Goal: Use online tool/utility: Utilize a website feature to perform a specific function

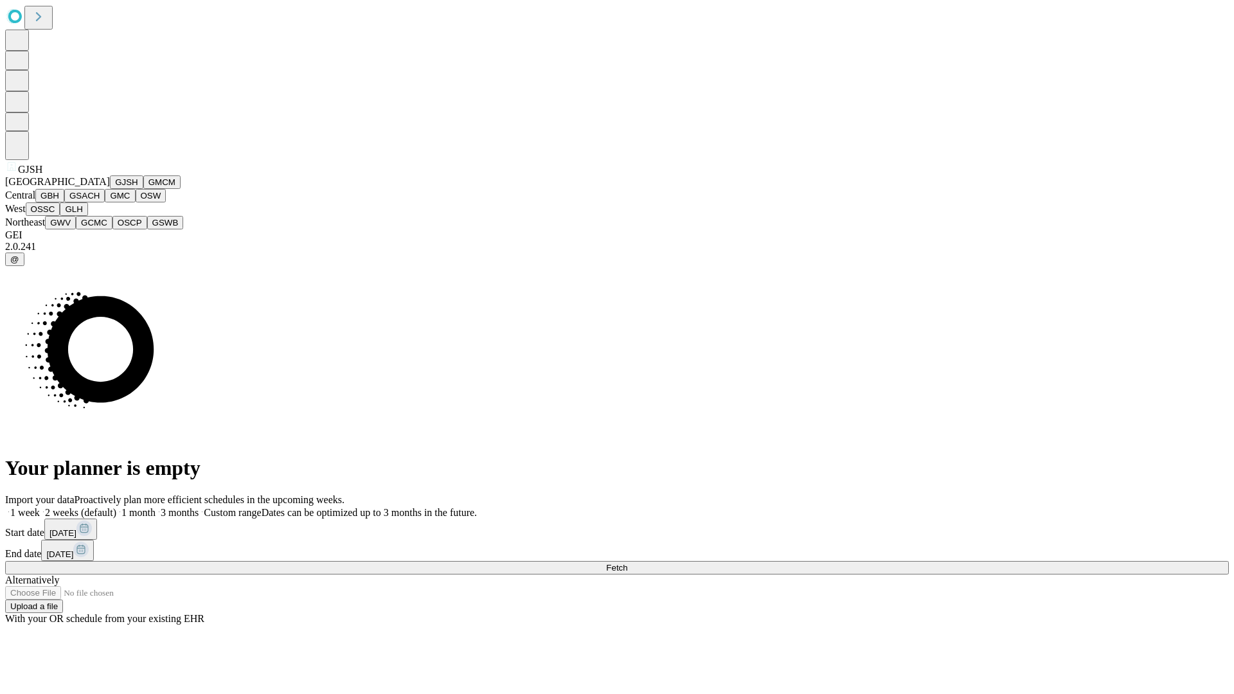
click at [110, 189] on button "GJSH" at bounding box center [126, 181] width 33 height 13
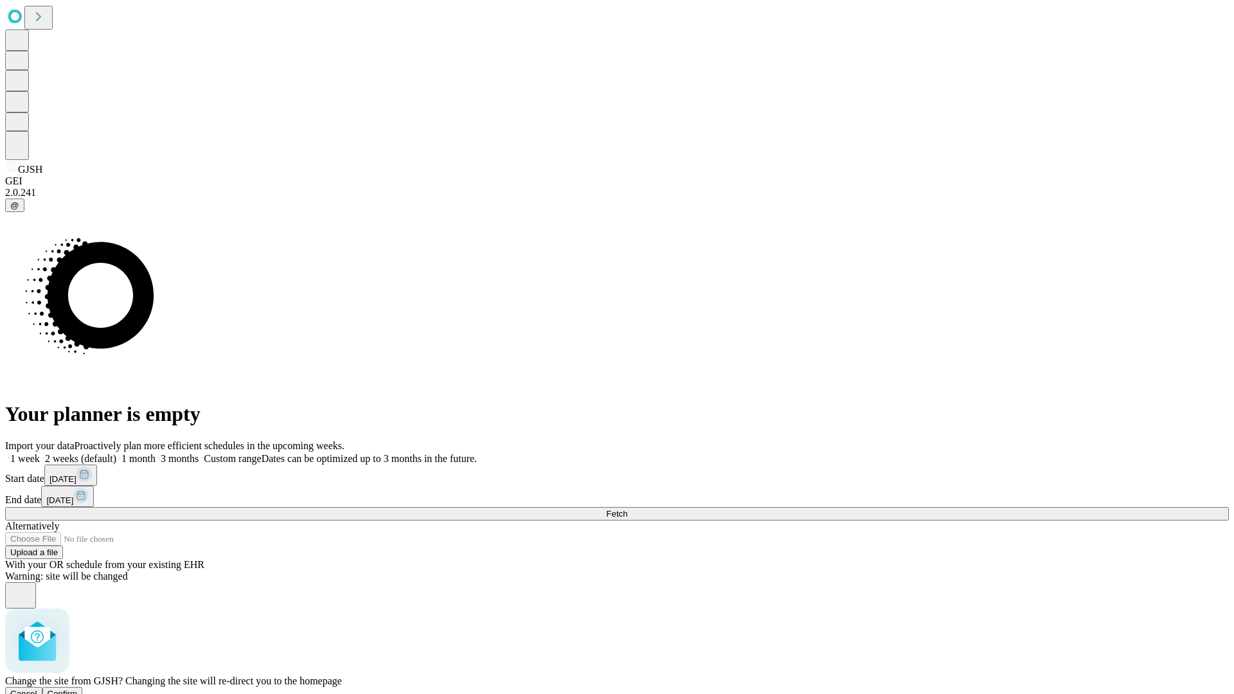
click at [78, 689] on span "Confirm" at bounding box center [63, 694] width 30 height 10
click at [40, 453] on label "1 week" at bounding box center [22, 458] width 35 height 11
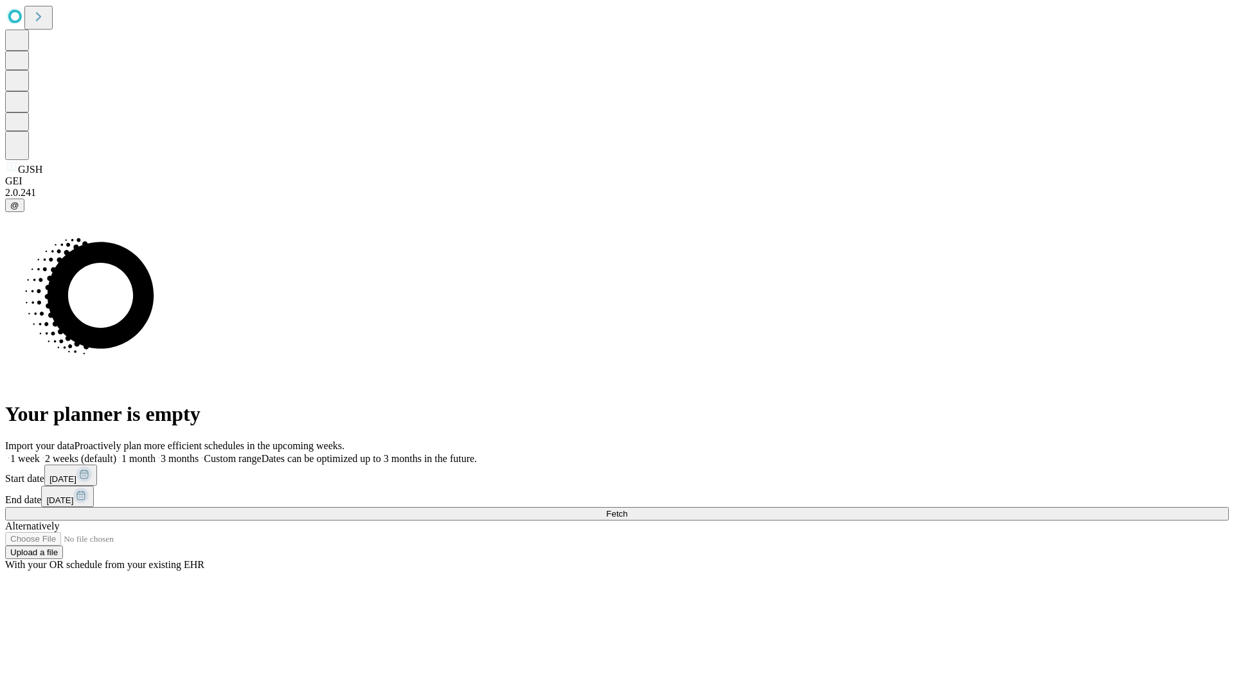
click at [627, 509] on span "Fetch" at bounding box center [616, 514] width 21 height 10
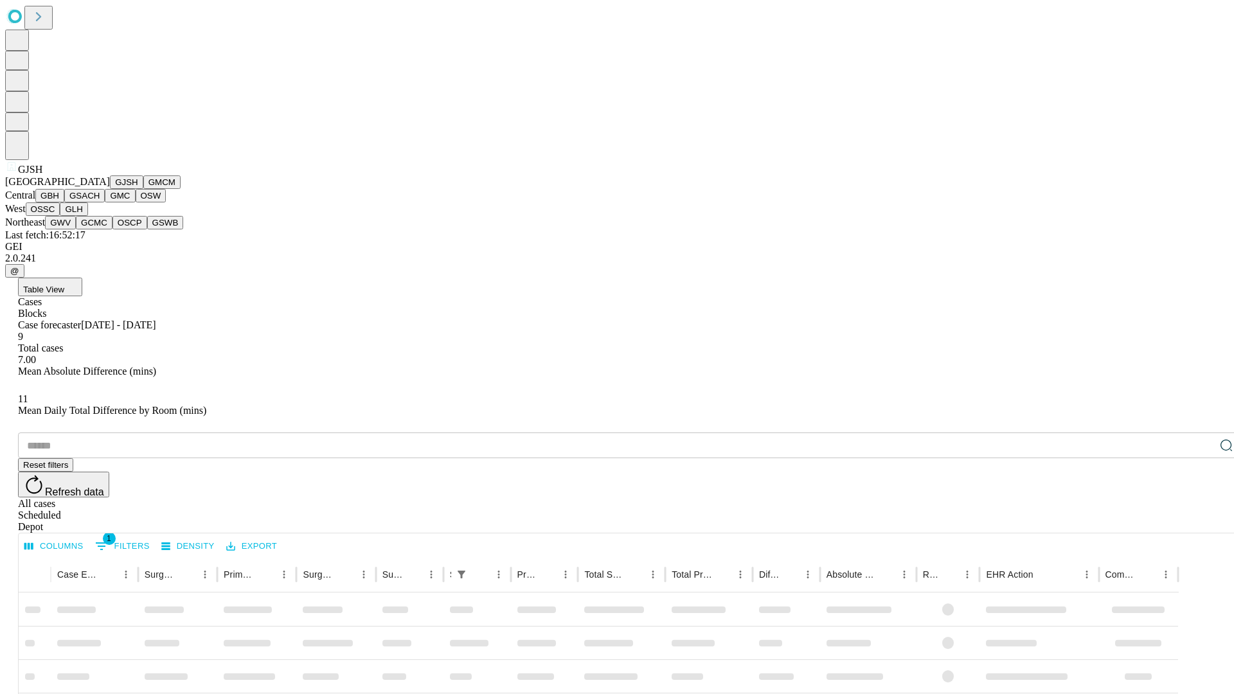
click at [143, 189] on button "GMCM" at bounding box center [161, 181] width 37 height 13
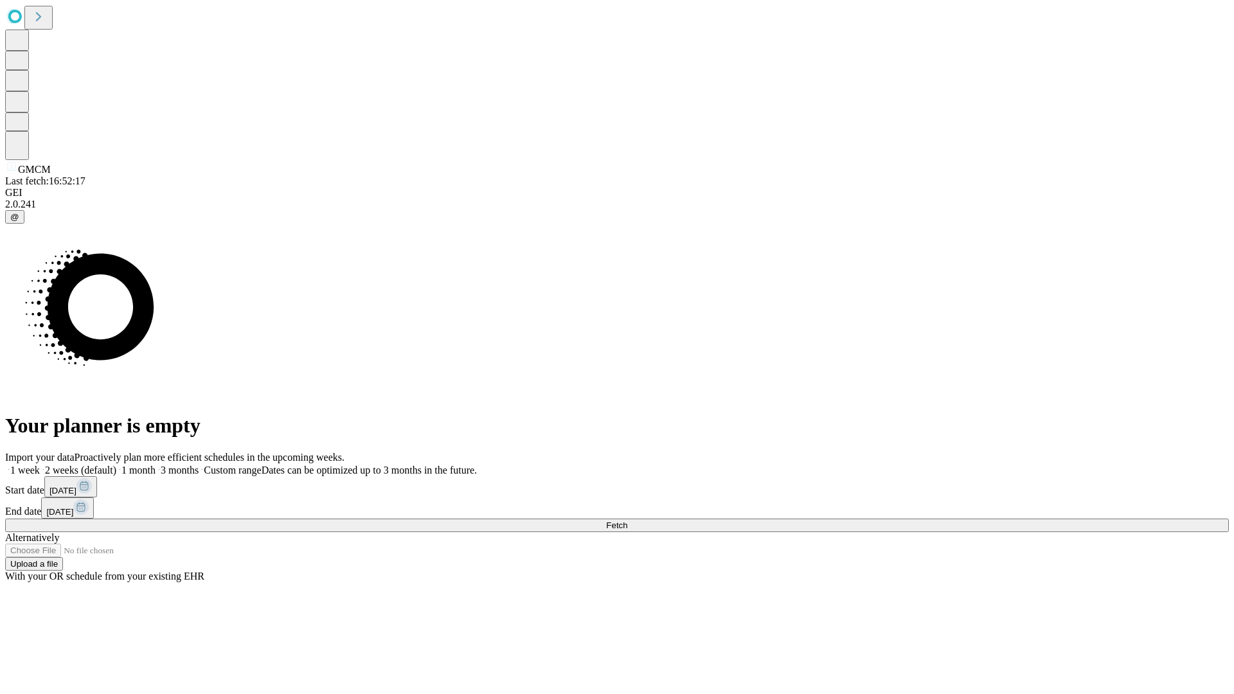
click at [40, 465] on label "1 week" at bounding box center [22, 470] width 35 height 11
click at [627, 521] on span "Fetch" at bounding box center [616, 526] width 21 height 10
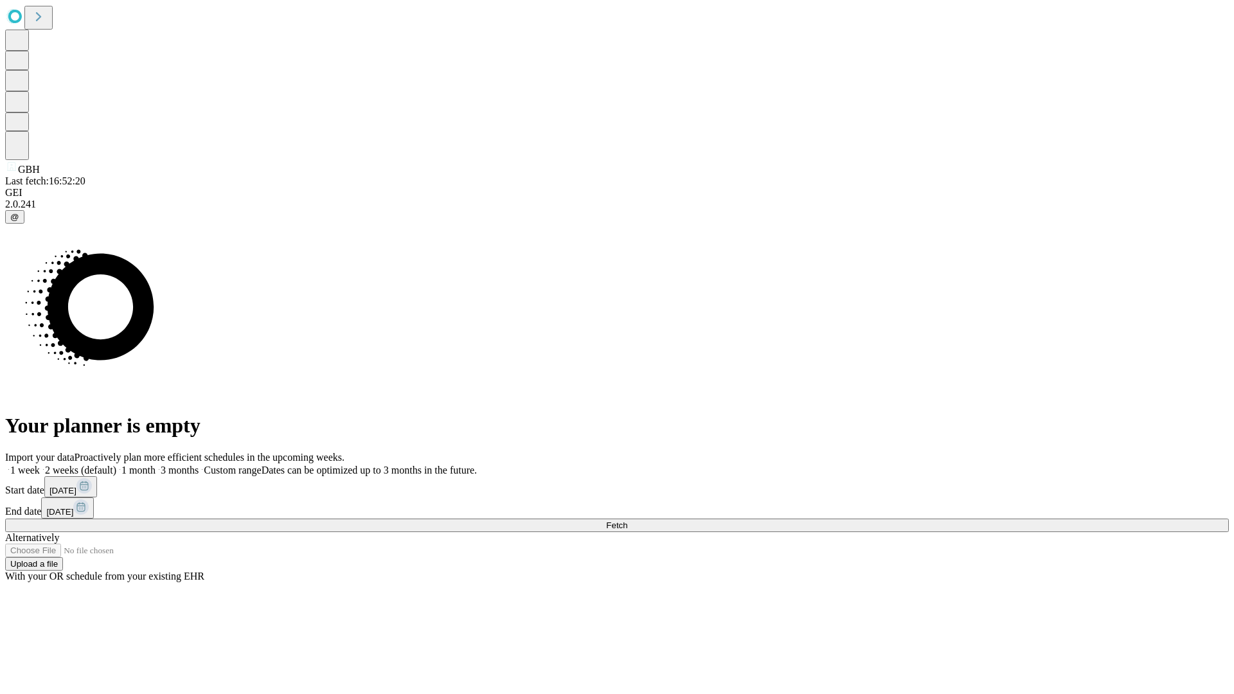
click at [627, 521] on span "Fetch" at bounding box center [616, 526] width 21 height 10
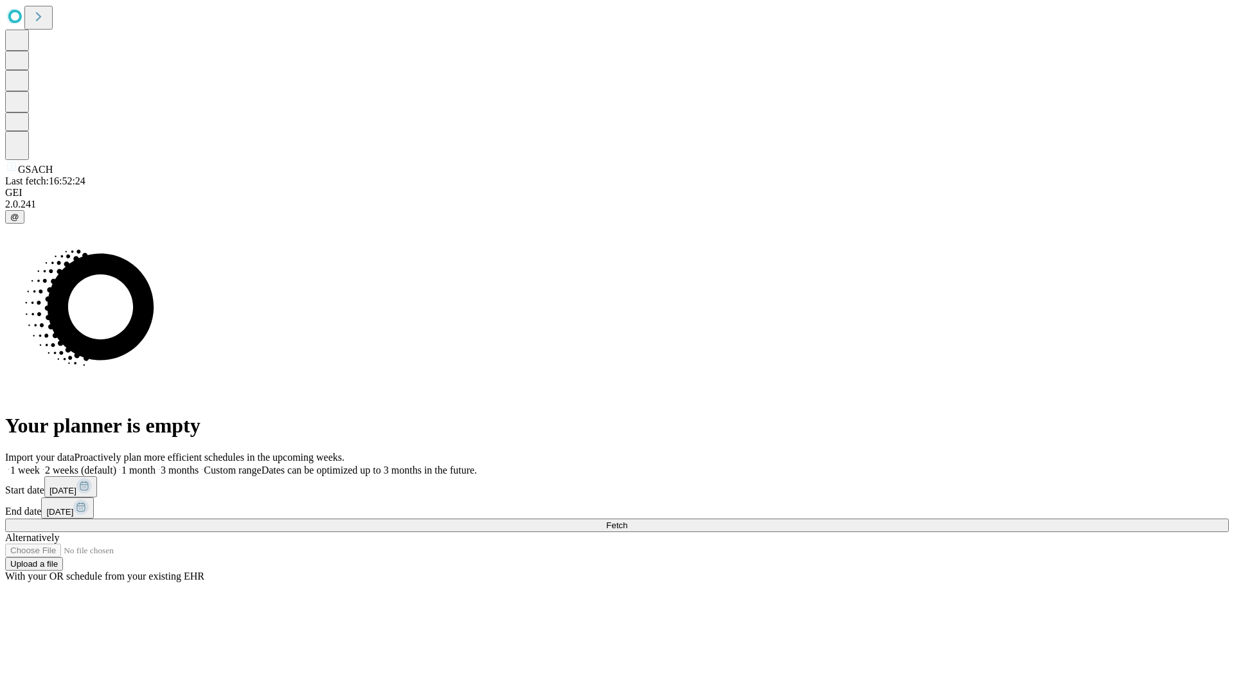
click at [40, 465] on label "1 week" at bounding box center [22, 470] width 35 height 11
click at [627, 521] on span "Fetch" at bounding box center [616, 526] width 21 height 10
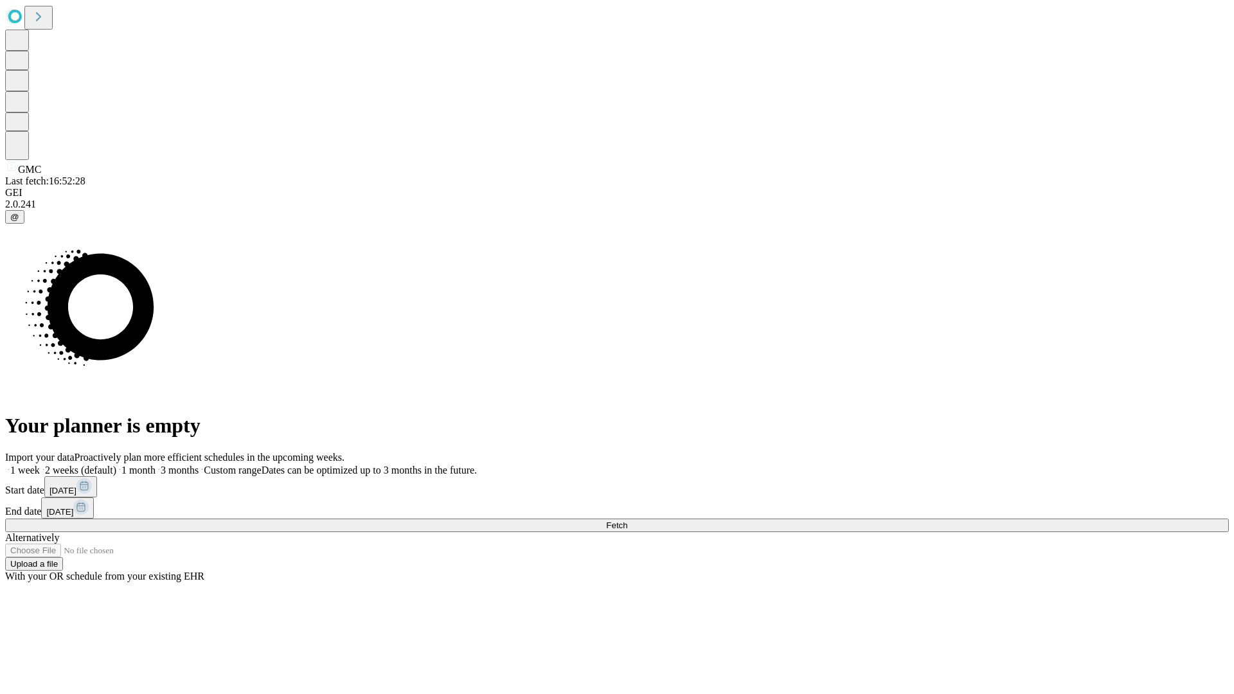
click at [40, 465] on label "1 week" at bounding box center [22, 470] width 35 height 11
click at [627, 521] on span "Fetch" at bounding box center [616, 526] width 21 height 10
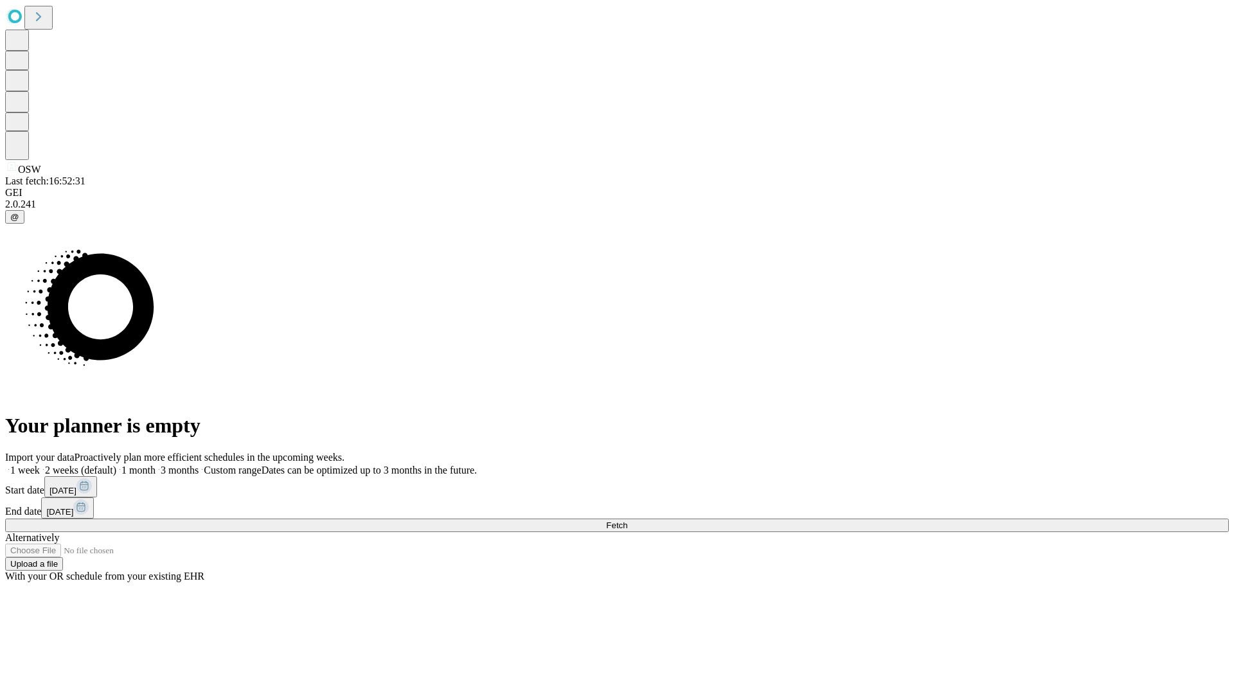
click at [627, 521] on span "Fetch" at bounding box center [616, 526] width 21 height 10
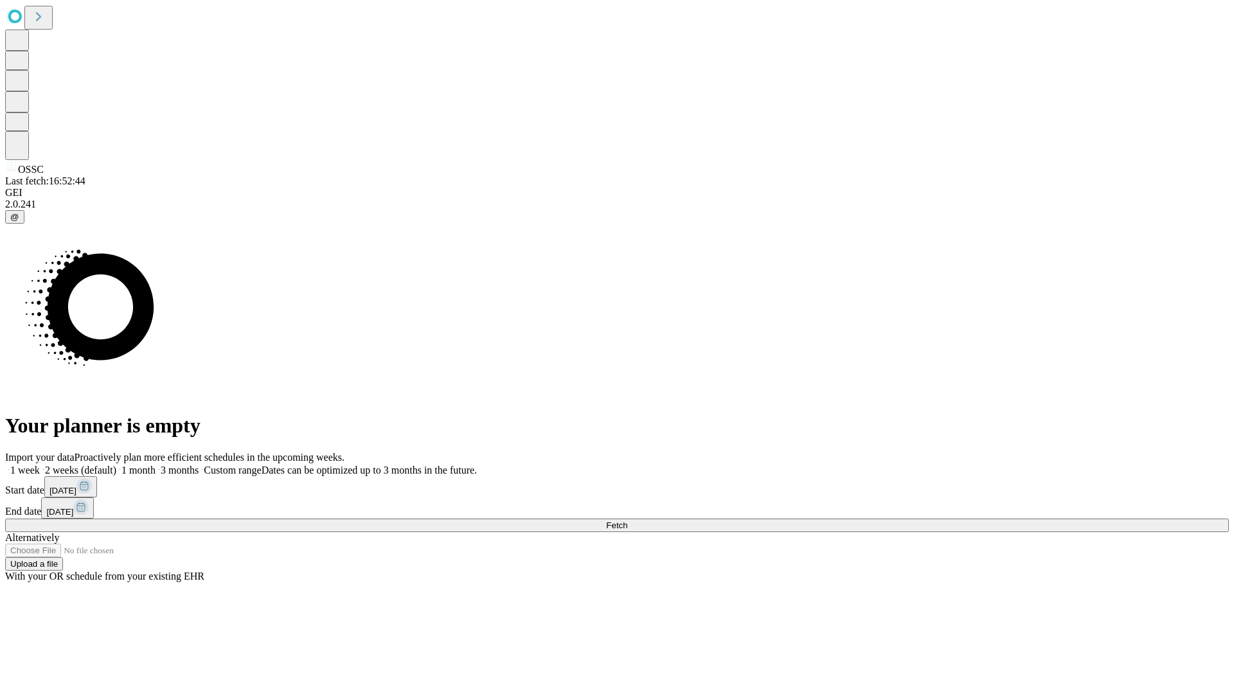
click at [627, 521] on span "Fetch" at bounding box center [616, 526] width 21 height 10
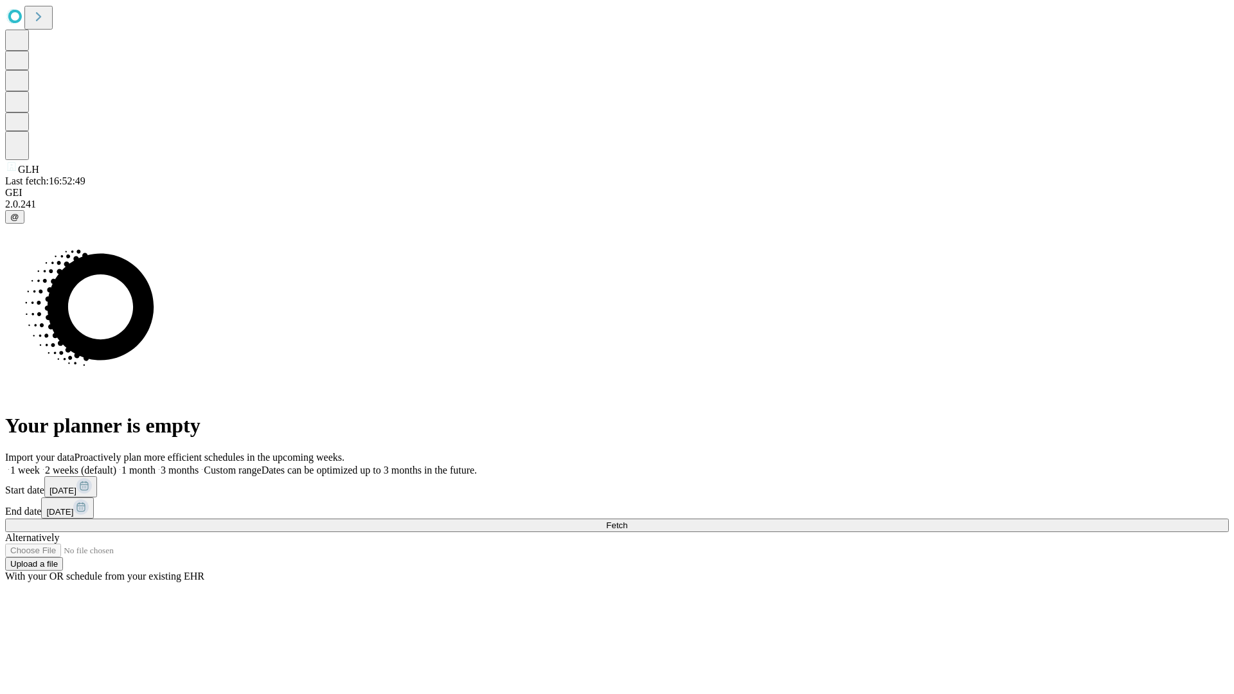
click at [40, 465] on label "1 week" at bounding box center [22, 470] width 35 height 11
click at [627, 521] on span "Fetch" at bounding box center [616, 526] width 21 height 10
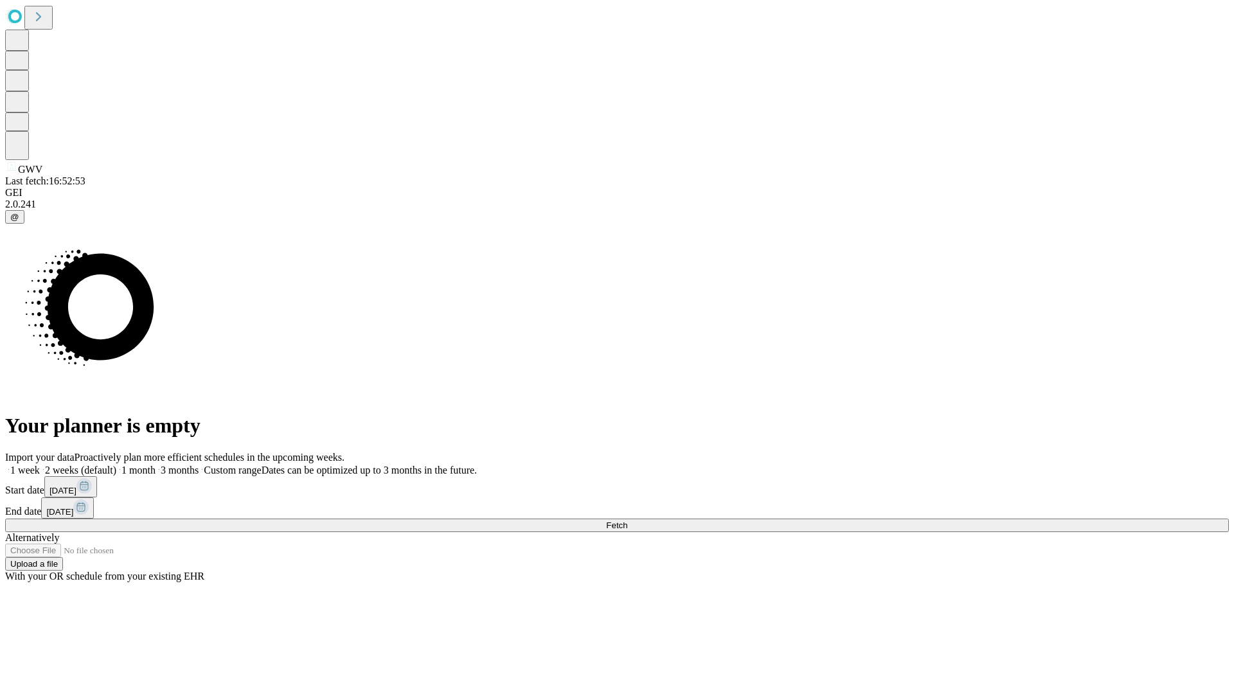
click at [40, 465] on label "1 week" at bounding box center [22, 470] width 35 height 11
click at [627, 521] on span "Fetch" at bounding box center [616, 526] width 21 height 10
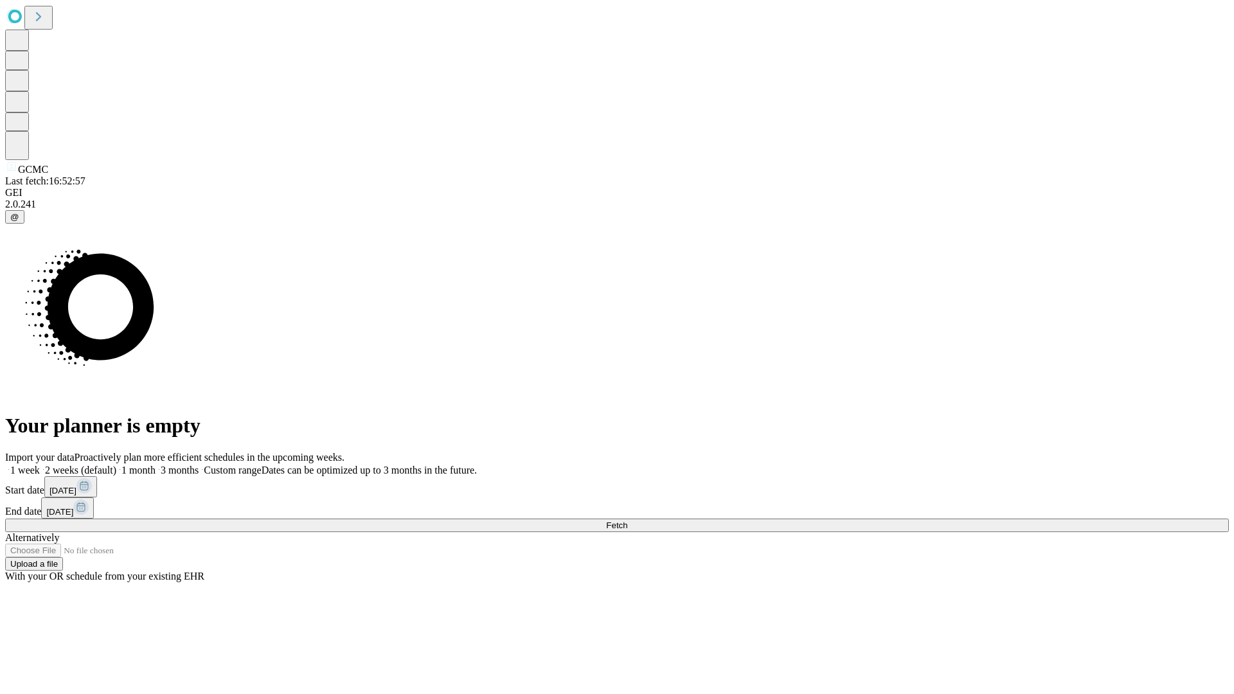
click at [40, 465] on label "1 week" at bounding box center [22, 470] width 35 height 11
click at [627, 521] on span "Fetch" at bounding box center [616, 526] width 21 height 10
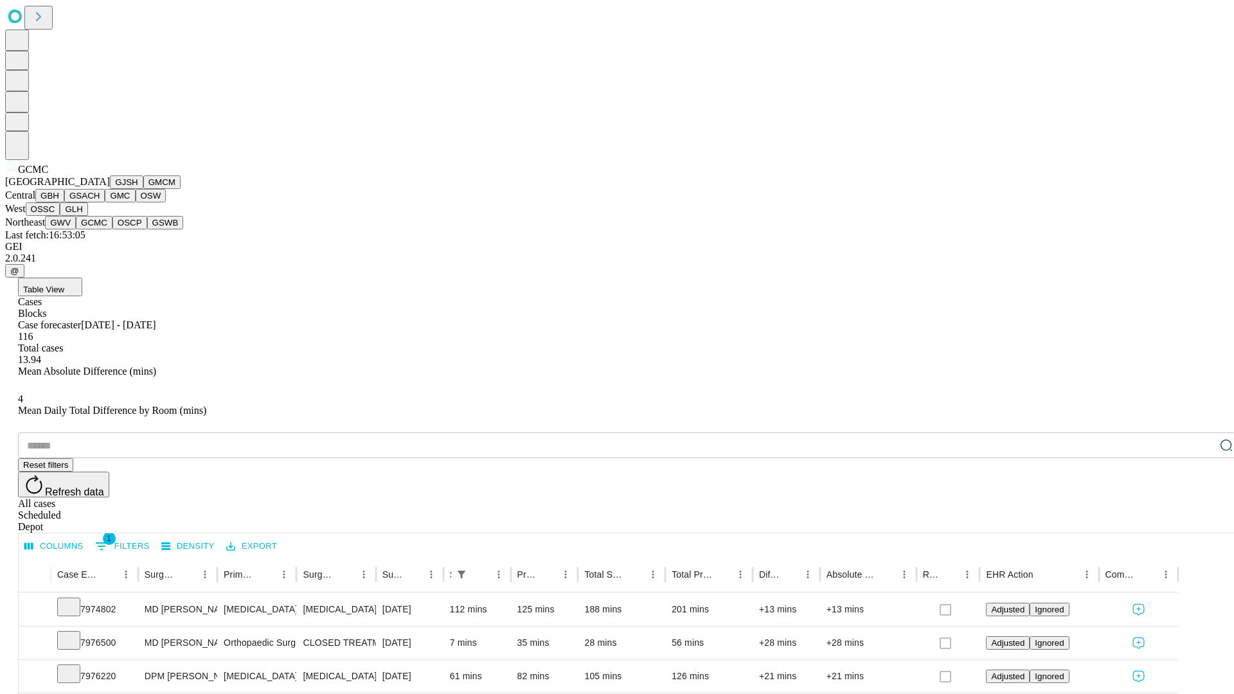
click at [112, 229] on button "OSCP" at bounding box center [129, 222] width 35 height 13
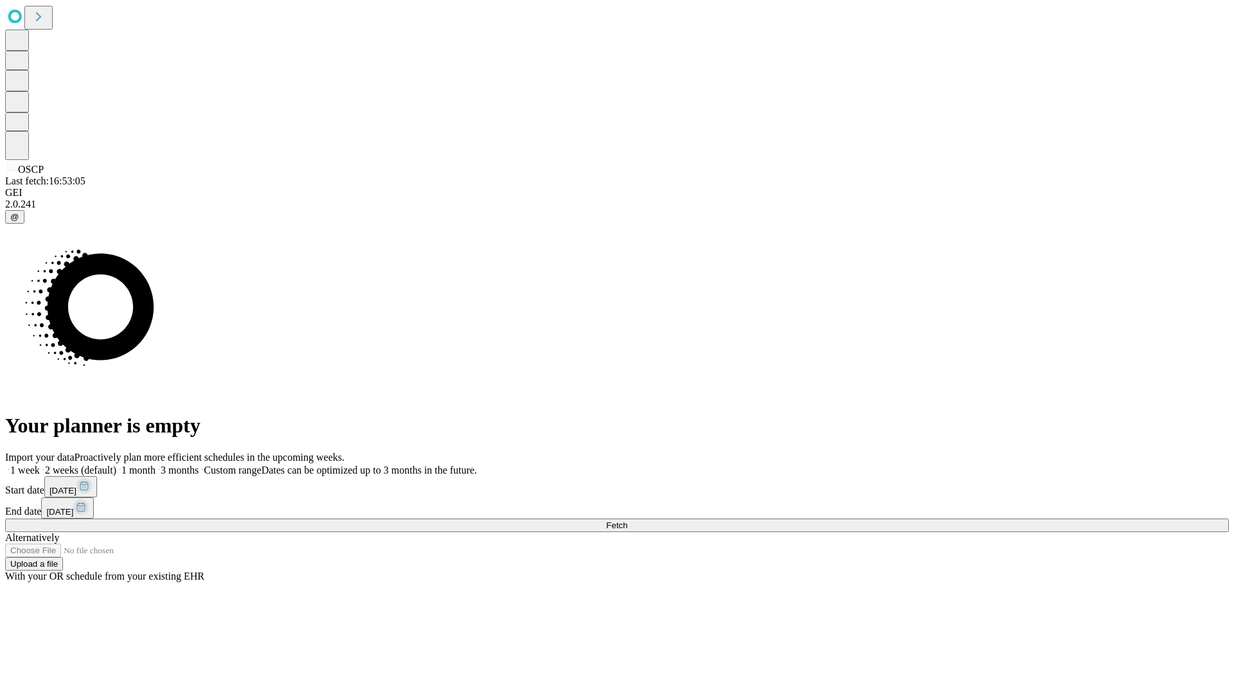
click at [40, 465] on label "1 week" at bounding box center [22, 470] width 35 height 11
click at [627, 521] on span "Fetch" at bounding box center [616, 526] width 21 height 10
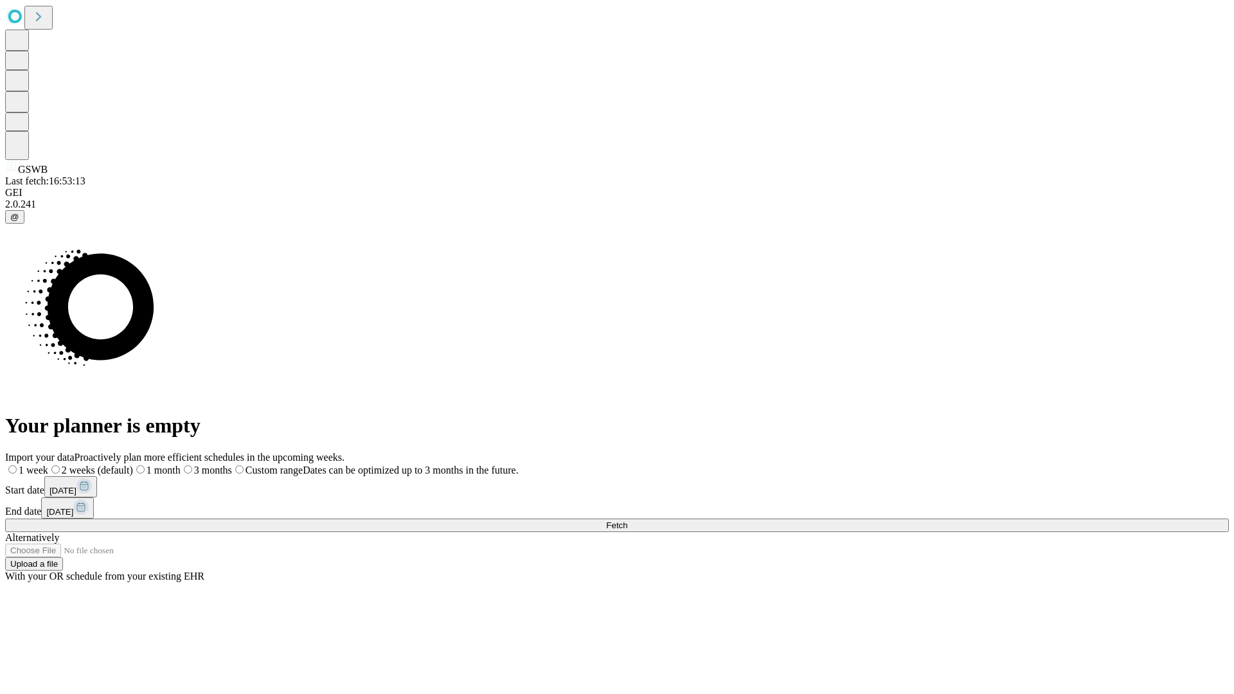
click at [48, 465] on label "1 week" at bounding box center [26, 470] width 43 height 11
click at [627, 521] on span "Fetch" at bounding box center [616, 526] width 21 height 10
